Goal: Task Accomplishment & Management: Complete application form

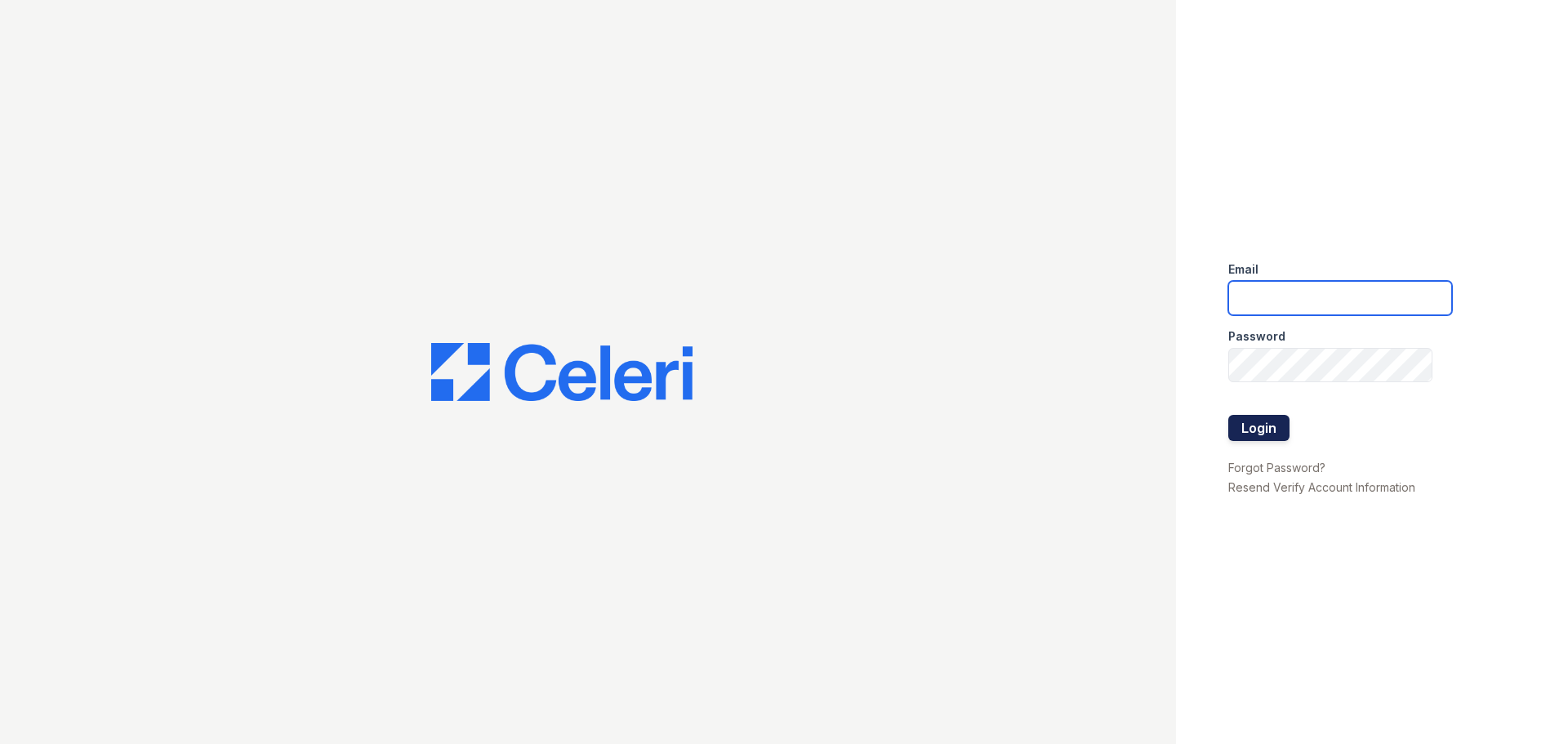
type input "[EMAIL_ADDRESS][DOMAIN_NAME]"
click at [1257, 436] on button "Login" at bounding box center [1259, 427] width 61 height 26
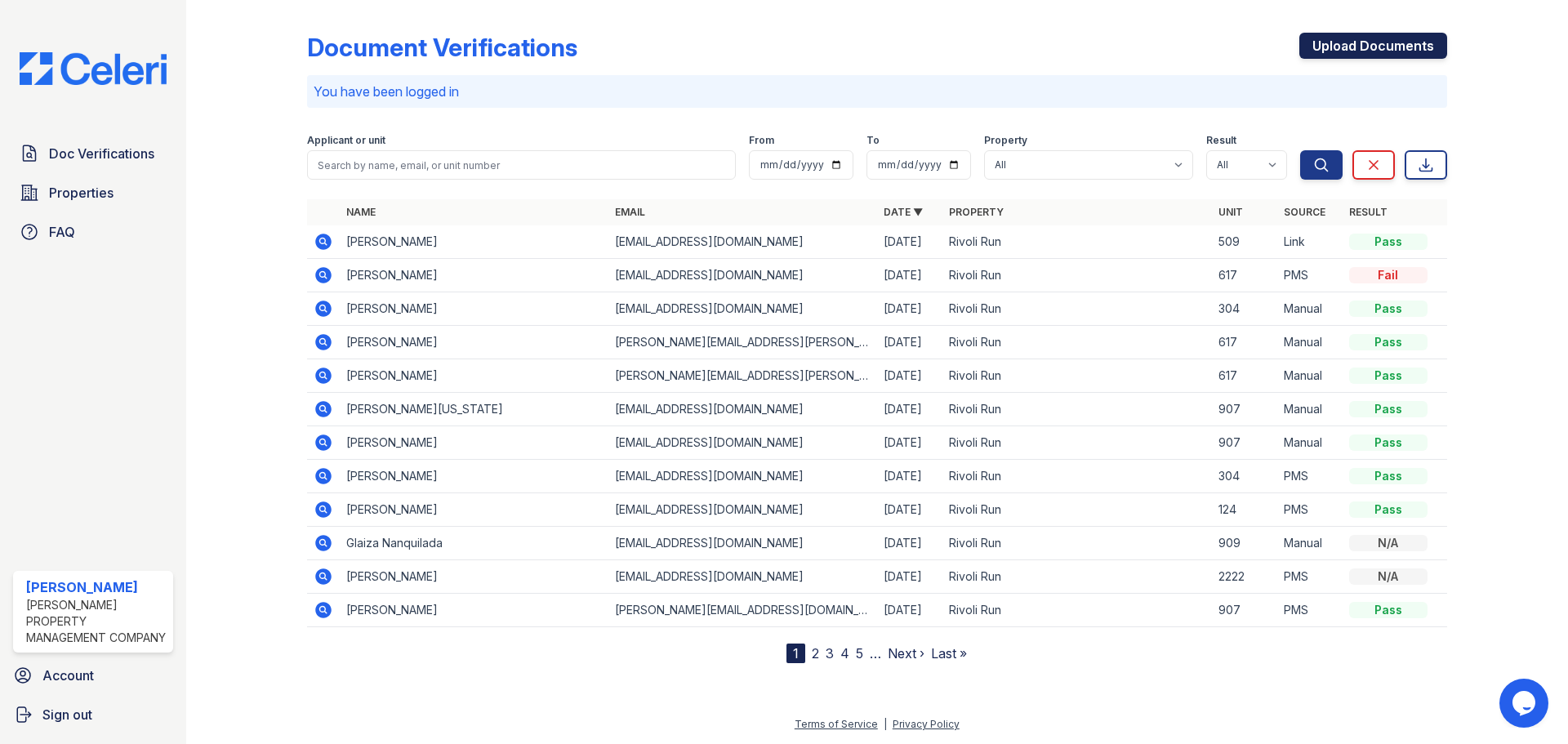
click at [1400, 56] on link "Upload Documents" at bounding box center [1373, 46] width 148 height 26
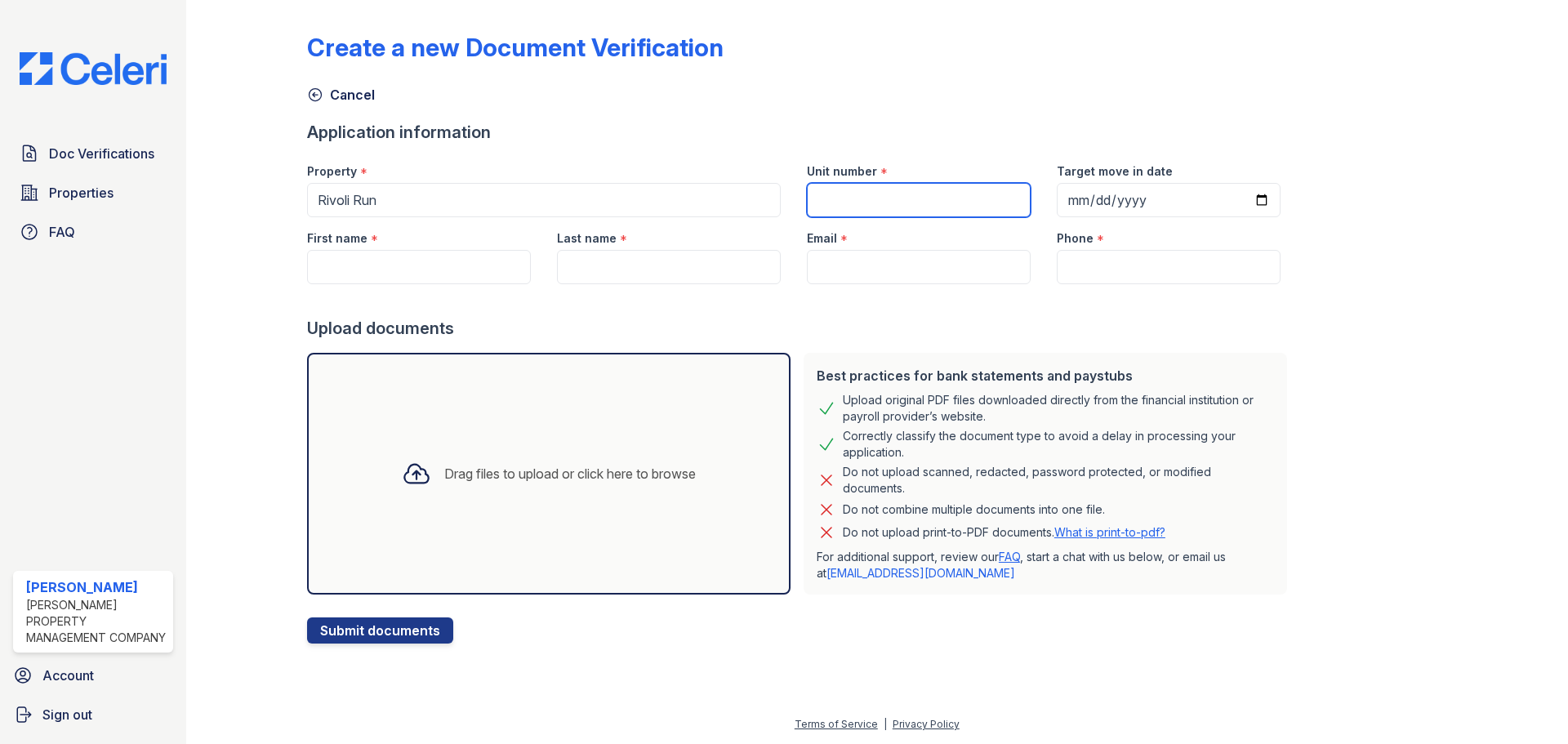
click at [946, 189] on input "Unit number" at bounding box center [919, 200] width 224 height 35
type input "502"
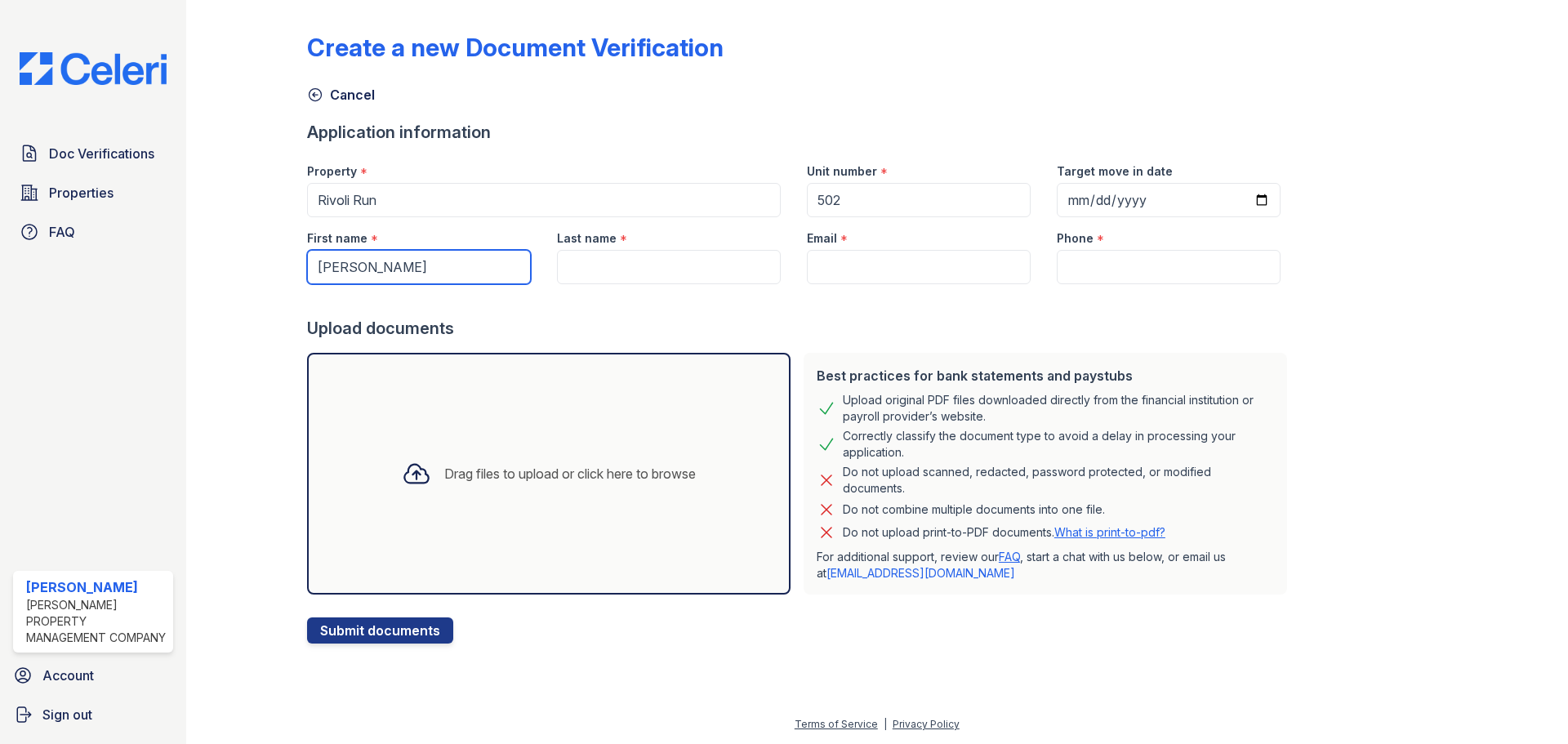
type input "[PERSON_NAME]"
type input "Onibe"
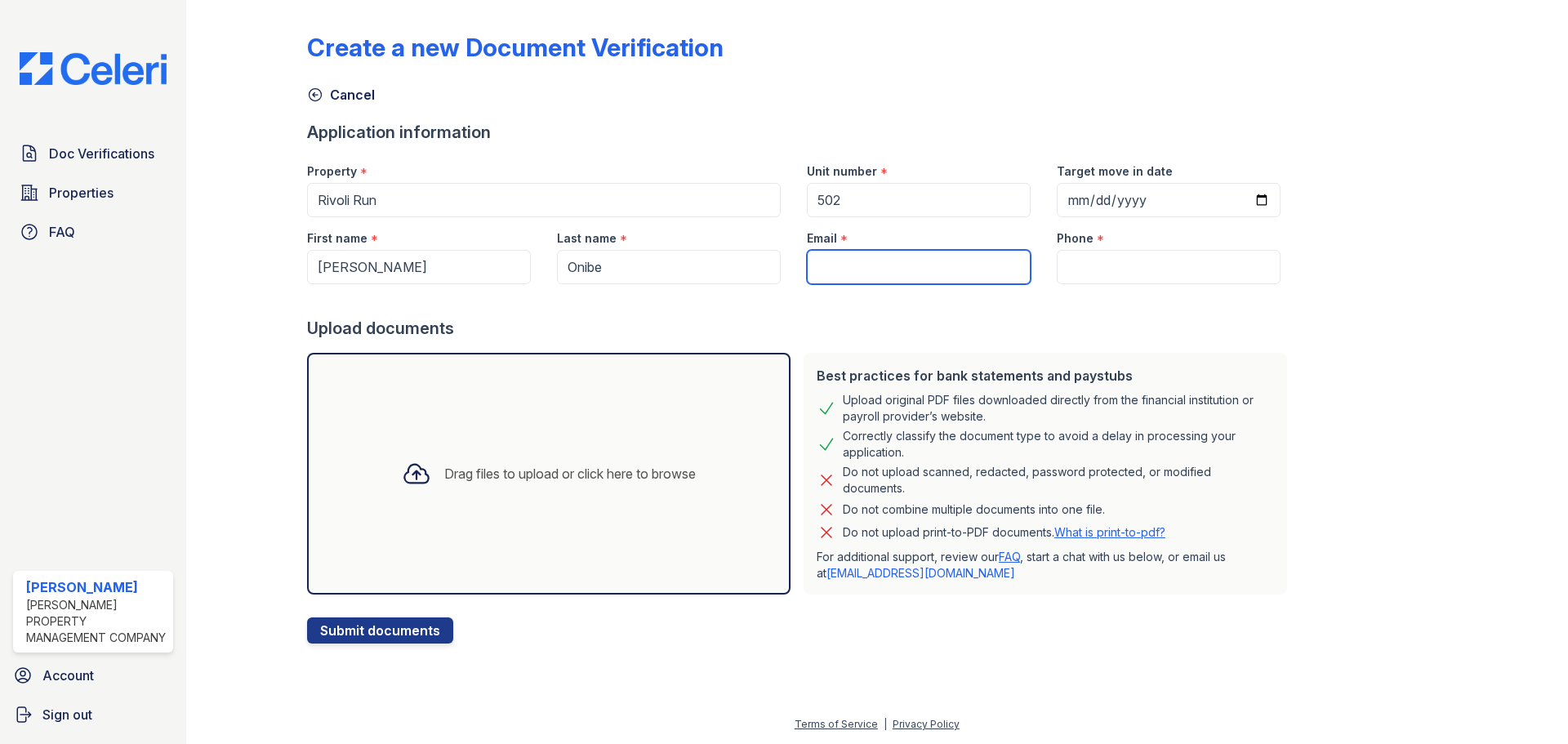
paste input "[EMAIL_ADDRESS][DOMAIN_NAME]"
type input "[EMAIL_ADDRESS][DOMAIN_NAME]"
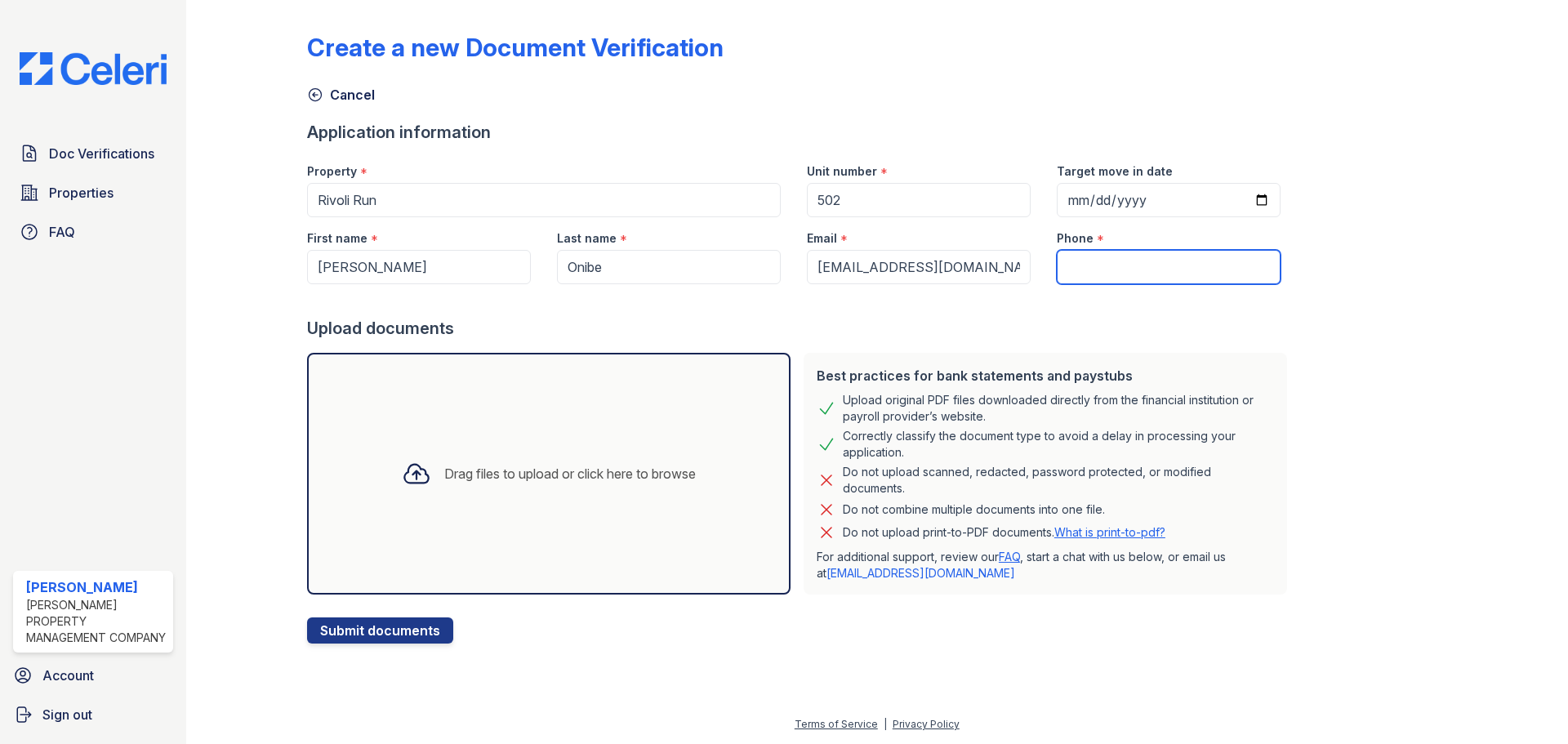
click at [1100, 260] on input "Phone" at bounding box center [1169, 267] width 224 height 35
paste input "[PHONE_NUMBER]"
type input "[PHONE_NUMBER]"
click at [490, 477] on div "Drag files to upload or click here to browse" at bounding box center [569, 473] width 251 height 19
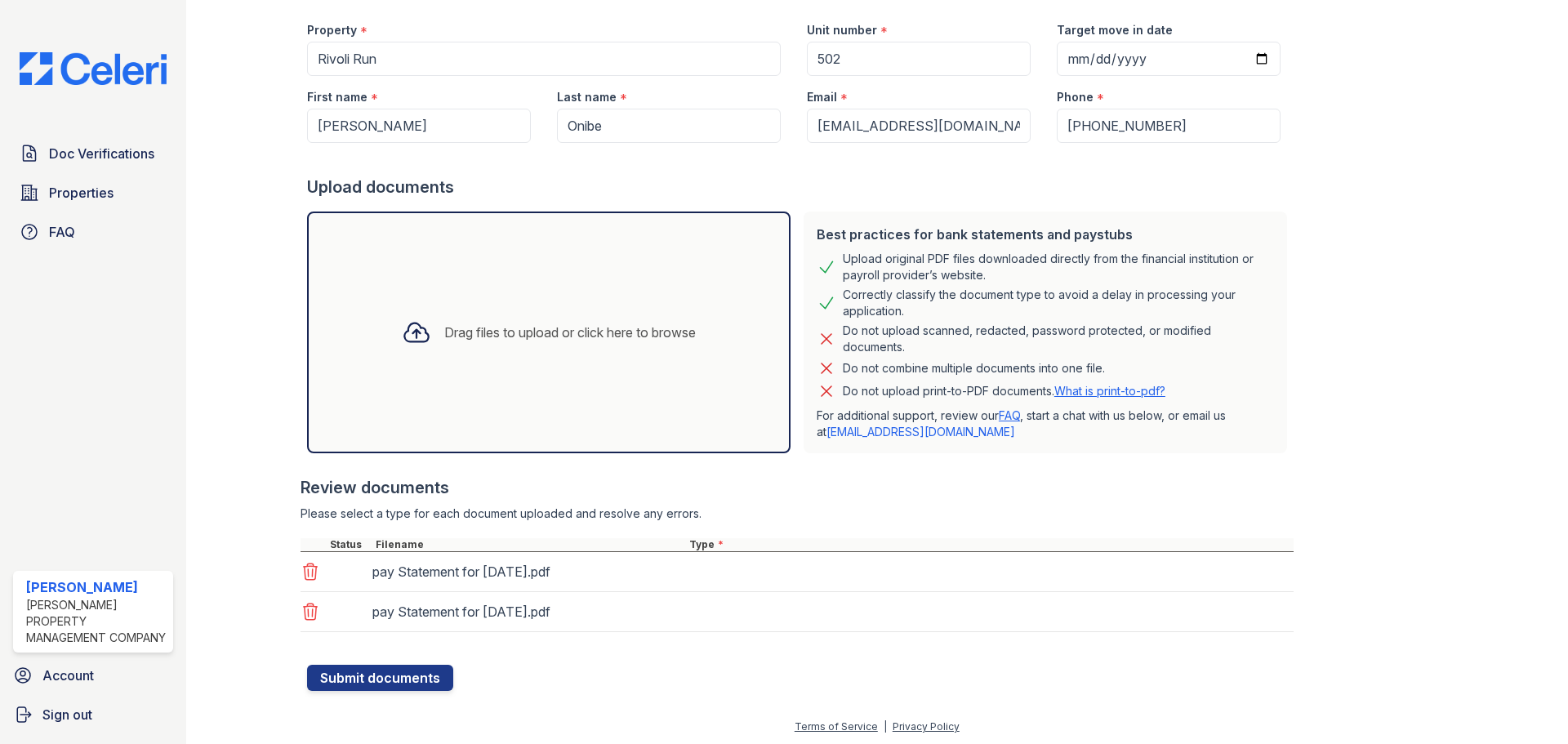
scroll to position [144, 0]
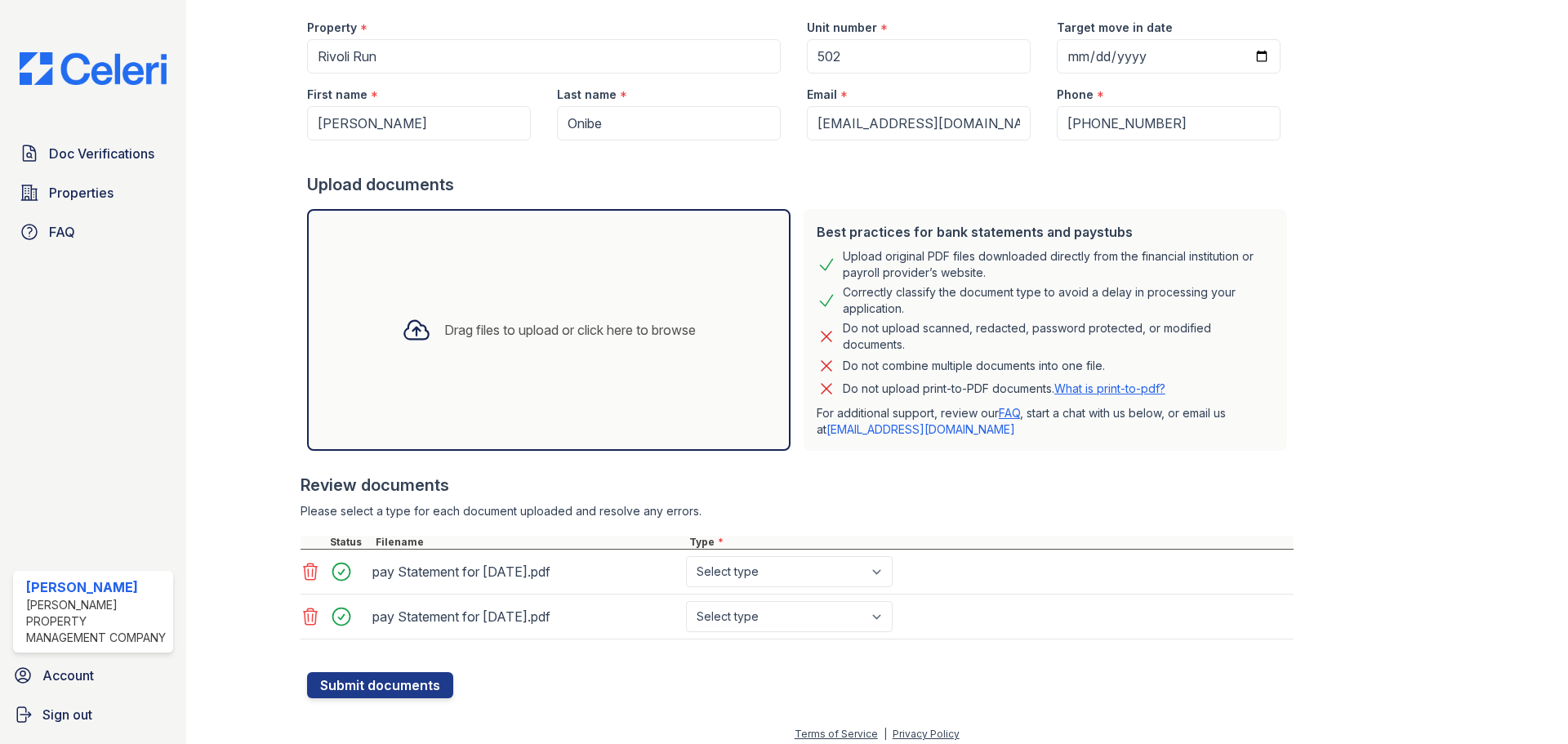
drag, startPoint x: 837, startPoint y: 553, endPoint x: 833, endPoint y: 561, distance: 8.9
click at [836, 553] on div "pay Statement for [DATE].pdf Select type Paystub Bank Statement Offer Letter Ta…" at bounding box center [797, 572] width 993 height 45
click at [832, 568] on select "Select type Paystub Bank Statement Offer Letter Tax Documents Benefit Award Let…" at bounding box center [790, 571] width 206 height 31
select select "paystub"
click at [686, 556] on select "Select type Paystub Bank Statement Offer Letter Tax Documents Benefit Award Let…" at bounding box center [790, 571] width 206 height 31
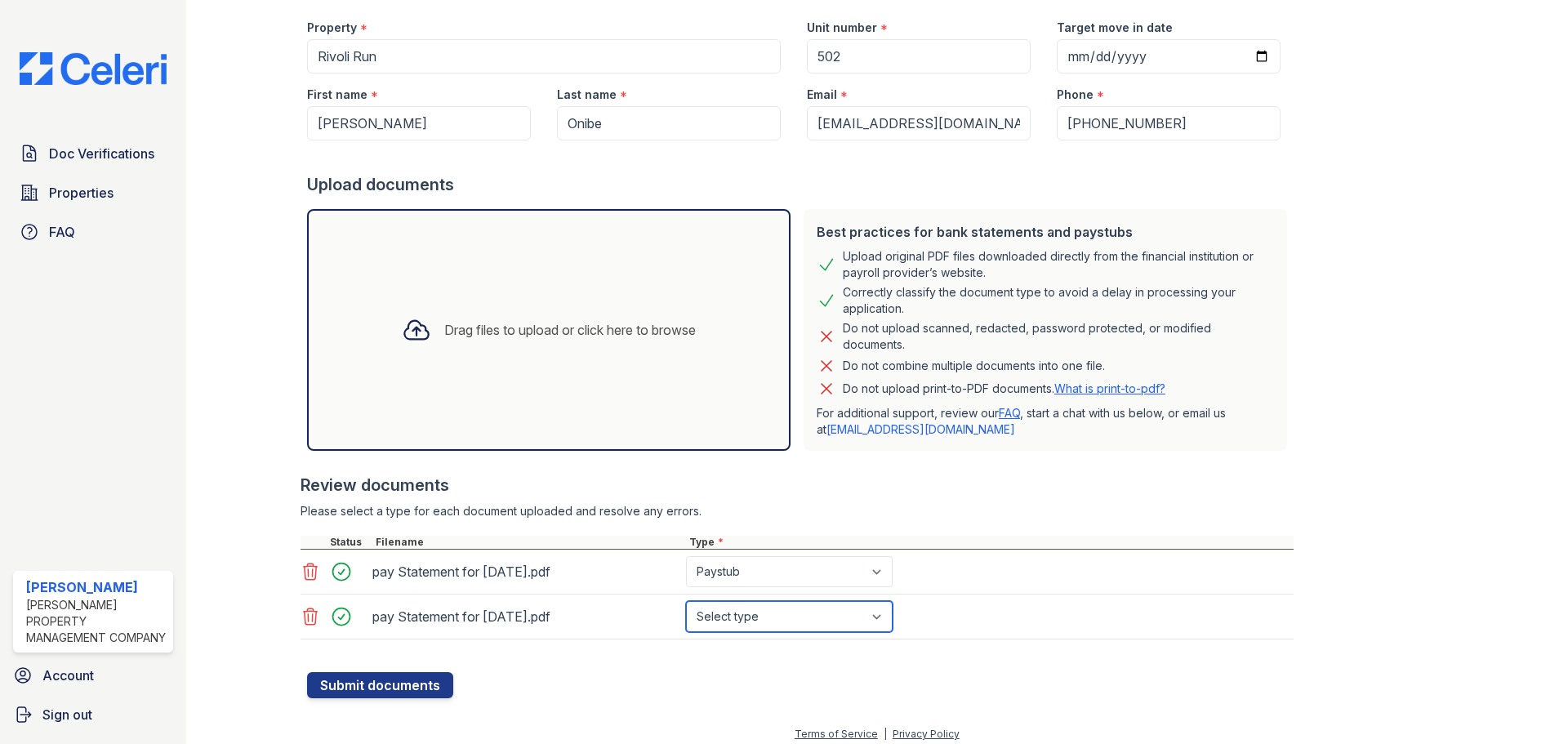
click at [776, 614] on select "Select type Paystub Bank Statement Offer Letter Tax Documents Benefit Award Let…" at bounding box center [790, 616] width 206 height 31
select select "paystub"
click at [686, 601] on select "Select type Paystub Bank Statement Offer Letter Tax Documents Benefit Award Let…" at bounding box center [790, 616] width 206 height 31
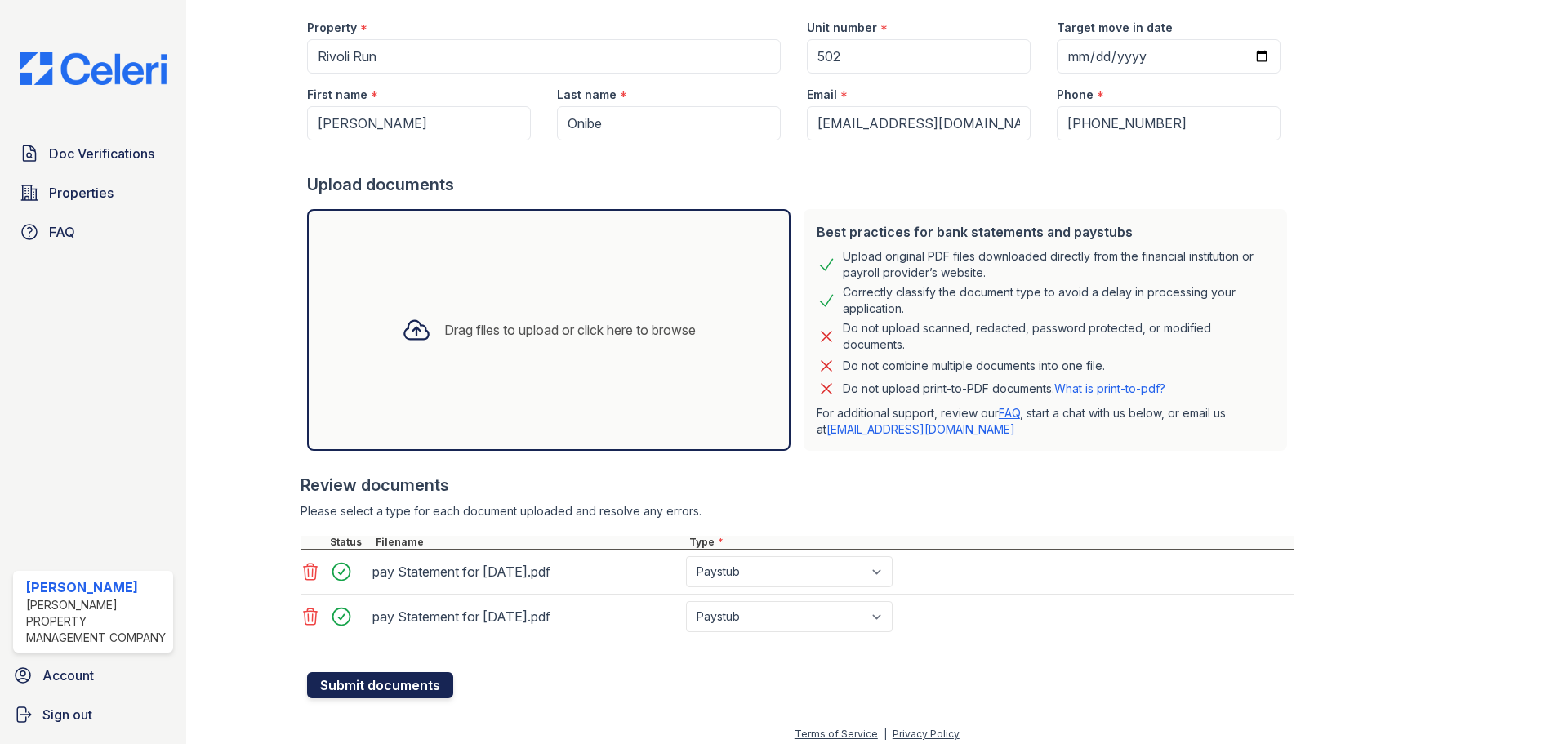
click at [386, 682] on button "Submit documents" at bounding box center [380, 685] width 146 height 26
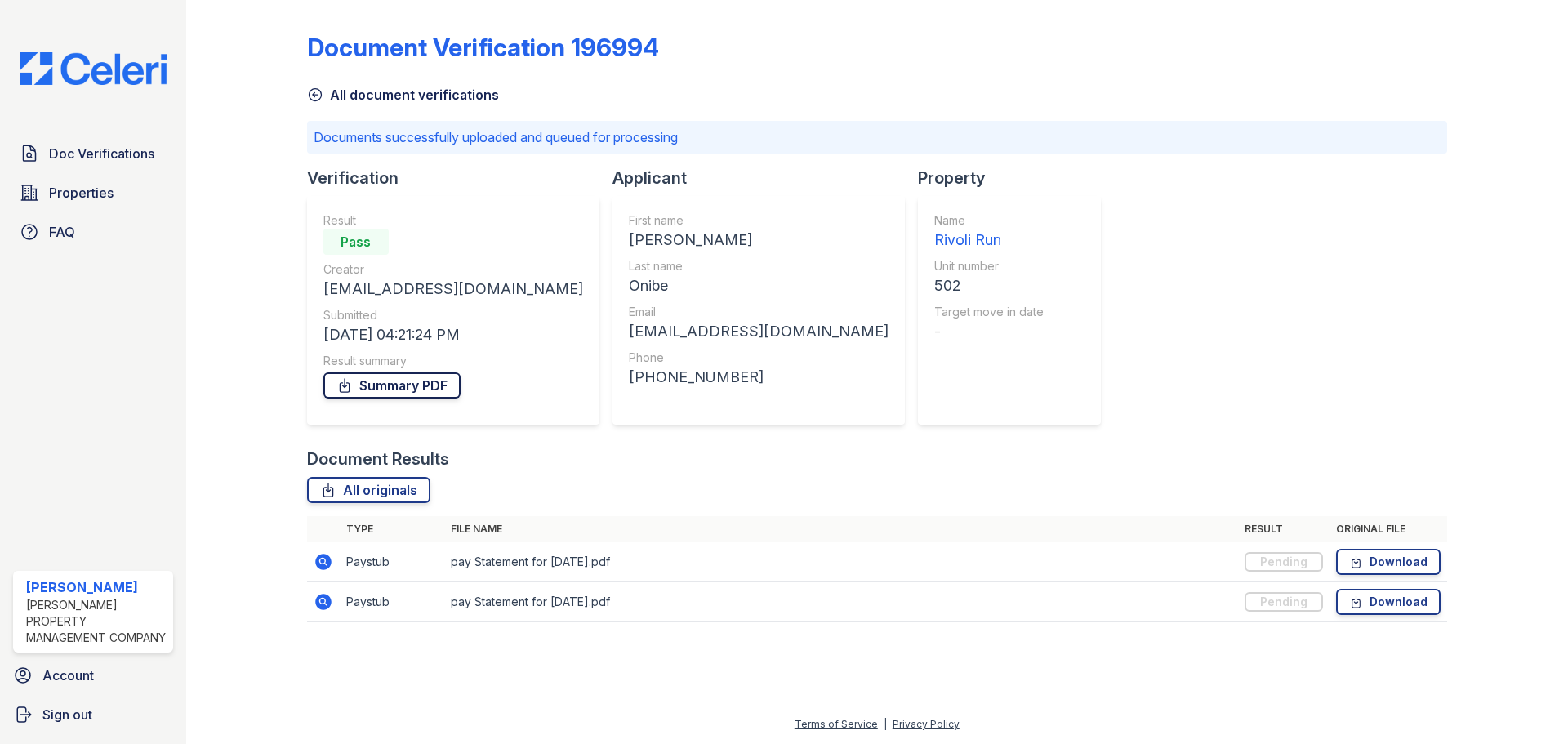
click at [441, 383] on link "Summary PDF" at bounding box center [392, 385] width 137 height 26
